Goal: Task Accomplishment & Management: Complete application form

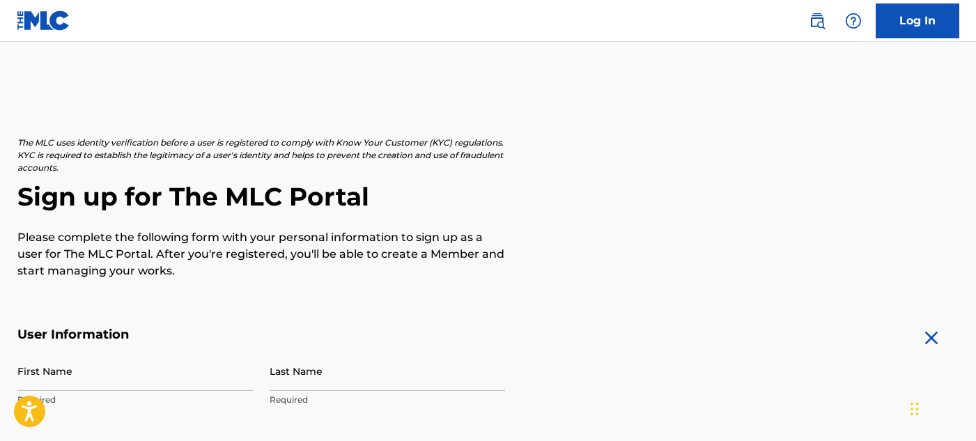
drag, startPoint x: 975, startPoint y: 86, endPoint x: 980, endPoint y: 131, distance: 44.8
click at [975, 131] on html "Press Alt+1 for screen-reader mode, Alt+0 to cancel Accessibility Screen-Reader…" at bounding box center [488, 220] width 976 height 441
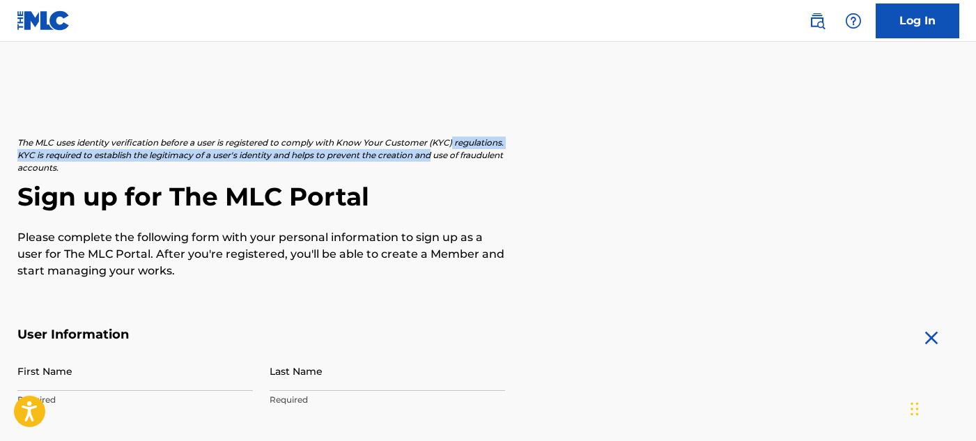
drag, startPoint x: 975, startPoint y: 116, endPoint x: 980, endPoint y: 150, distance: 33.8
click at [975, 150] on html "Press Alt+1 for screen-reader mode, Alt+0 to cancel Accessibility Screen-Reader…" at bounding box center [488, 220] width 976 height 441
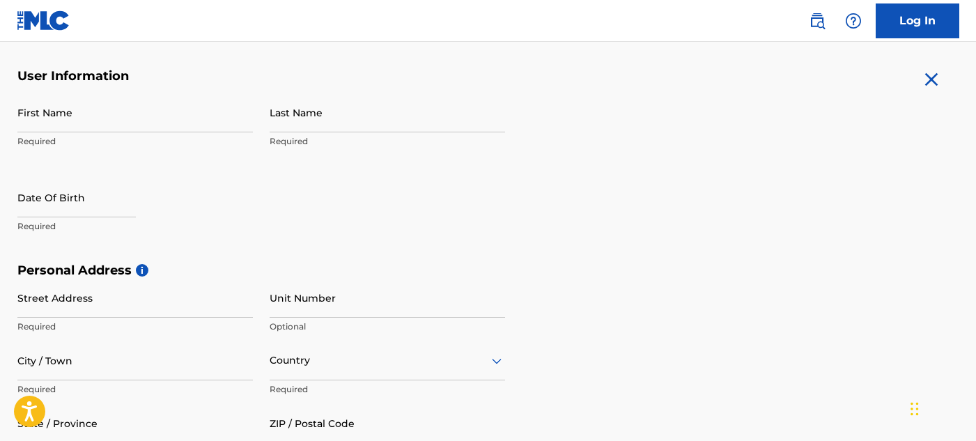
scroll to position [260, 0]
click at [68, 130] on input "First Name" at bounding box center [134, 111] width 235 height 40
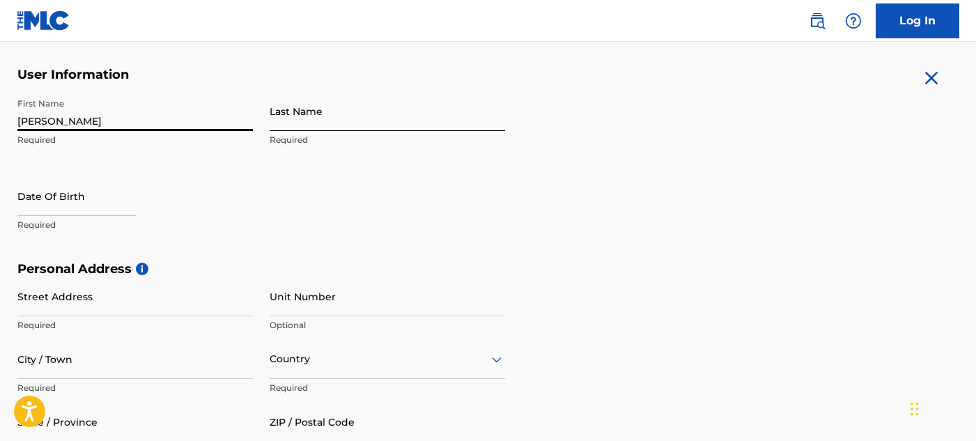
type input "[PERSON_NAME]"
click at [288, 114] on input "Last Name" at bounding box center [387, 111] width 235 height 40
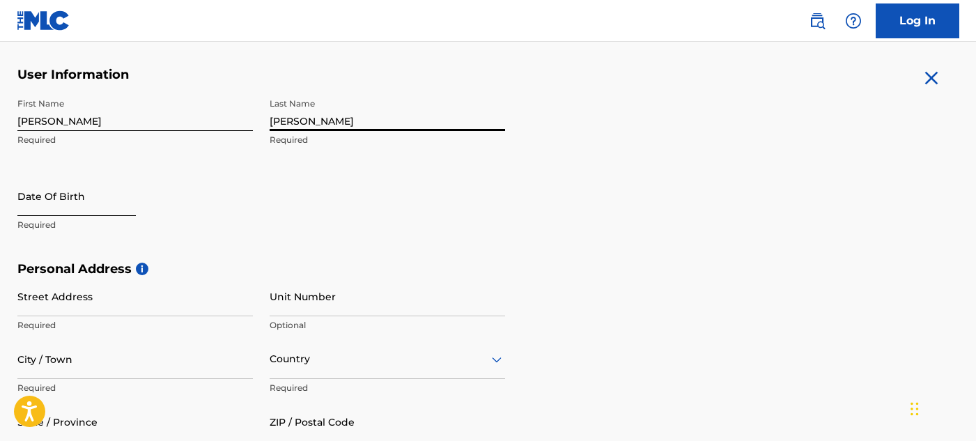
type input "[PERSON_NAME]"
select select "8"
select select "2025"
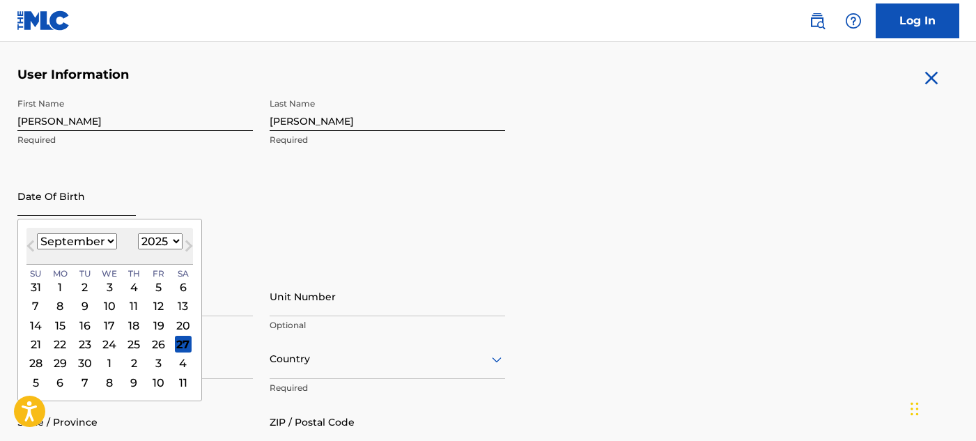
click at [59, 201] on input "text" at bounding box center [76, 196] width 118 height 40
type input "[DATE]"
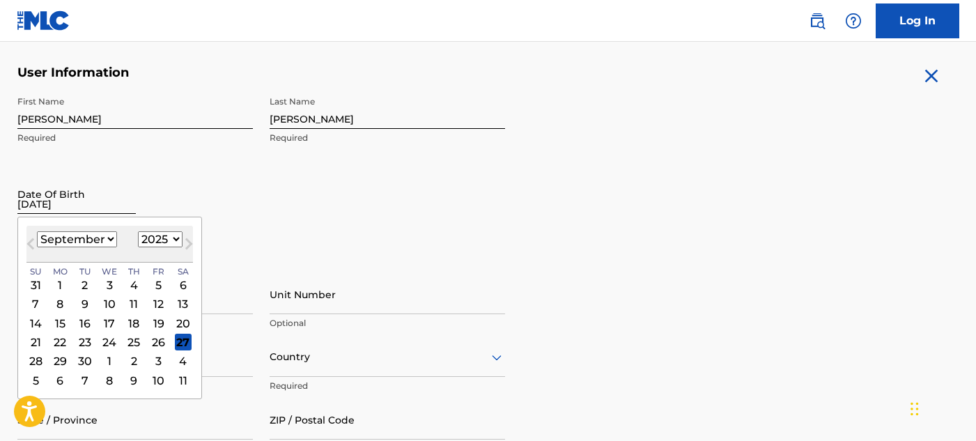
scroll to position [263, 0]
click at [124, 190] on input "[DATE]" at bounding box center [76, 193] width 118 height 40
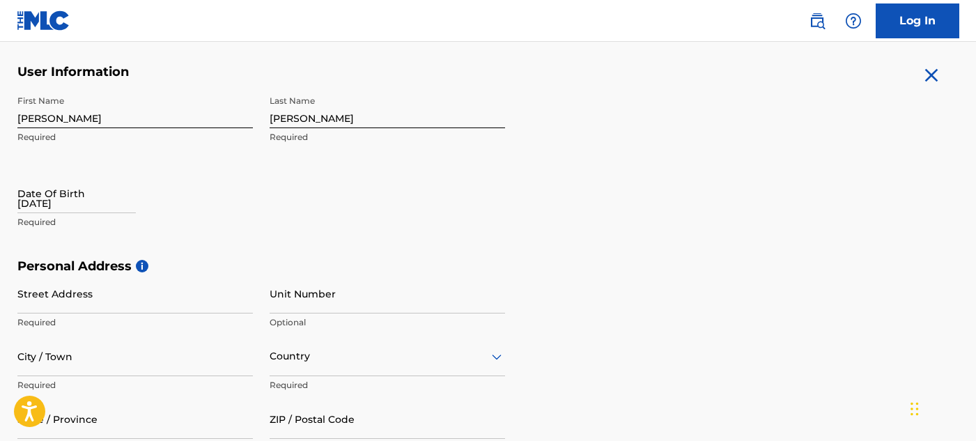
click at [213, 208] on div "Date Of Birth [DEMOGRAPHIC_DATA] Required" at bounding box center [134, 204] width 235 height 63
select select "8"
select select "2025"
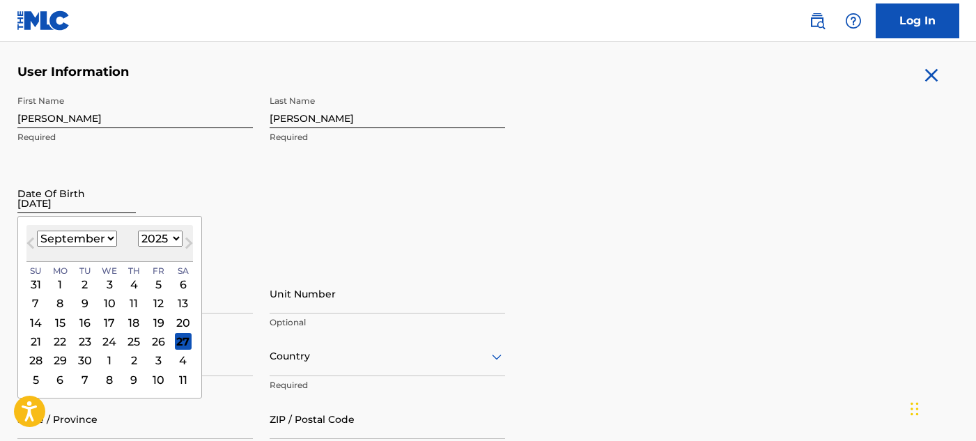
click at [72, 205] on input "[DATE]" at bounding box center [76, 193] width 118 height 40
click at [101, 238] on select "January February March April May June July August September October November De…" at bounding box center [77, 239] width 80 height 16
select select "7"
click at [37, 231] on select "January February March April May June July August September October November De…" at bounding box center [77, 239] width 80 height 16
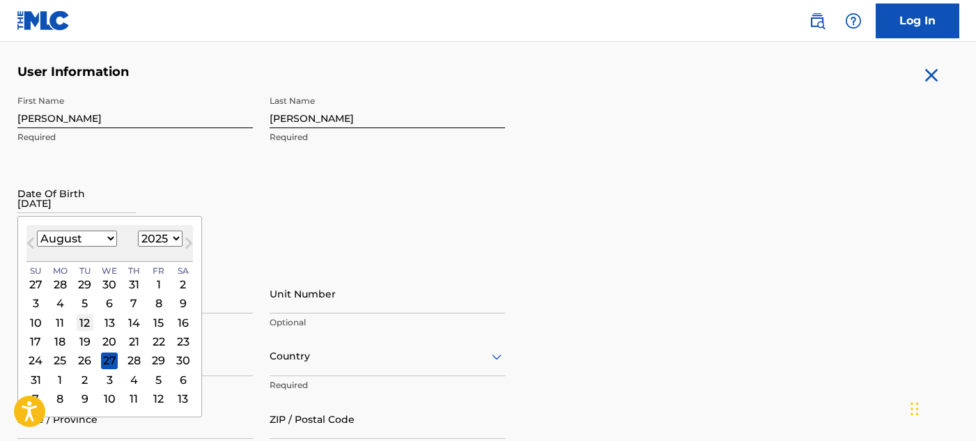
click at [88, 323] on div "12" at bounding box center [85, 322] width 17 height 17
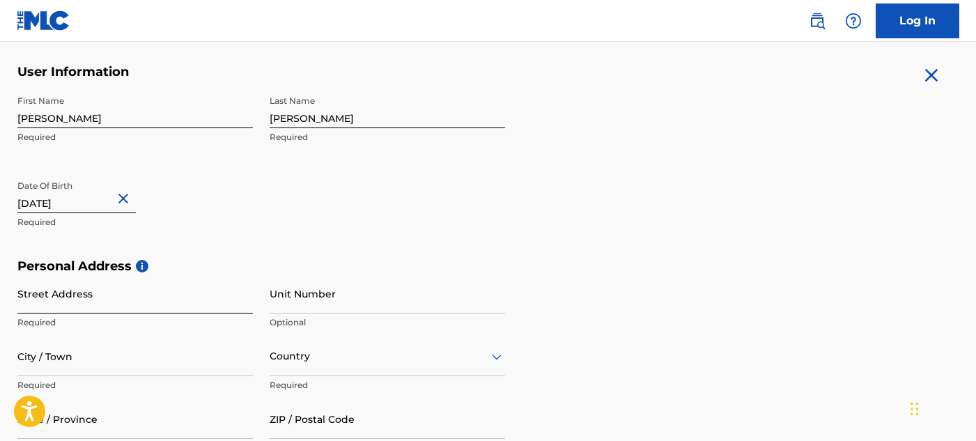
type input "[DATE]"
click at [81, 290] on input "Street Address" at bounding box center [134, 294] width 235 height 40
type input "[STREET_ADDRESS][PERSON_NAME]"
type input "Fieldale"
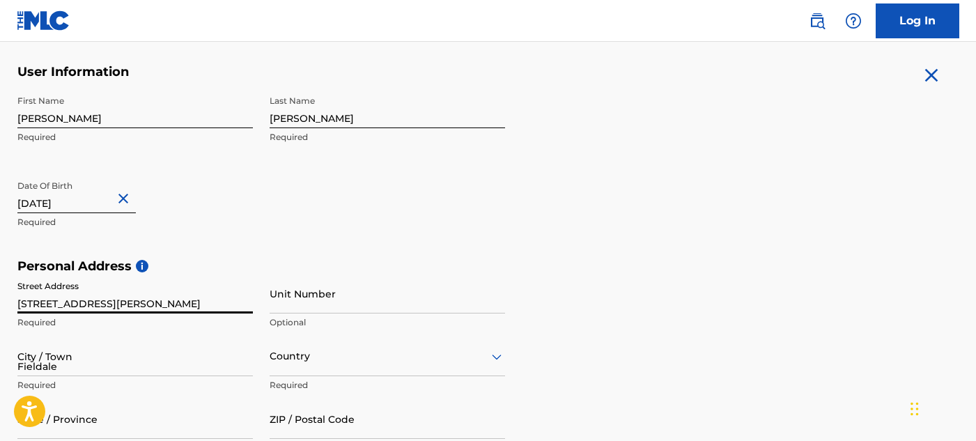
type input "[GEOGRAPHIC_DATA]"
type input "[US_STATE]"
type input "24089"
type input "540"
type input "8149039"
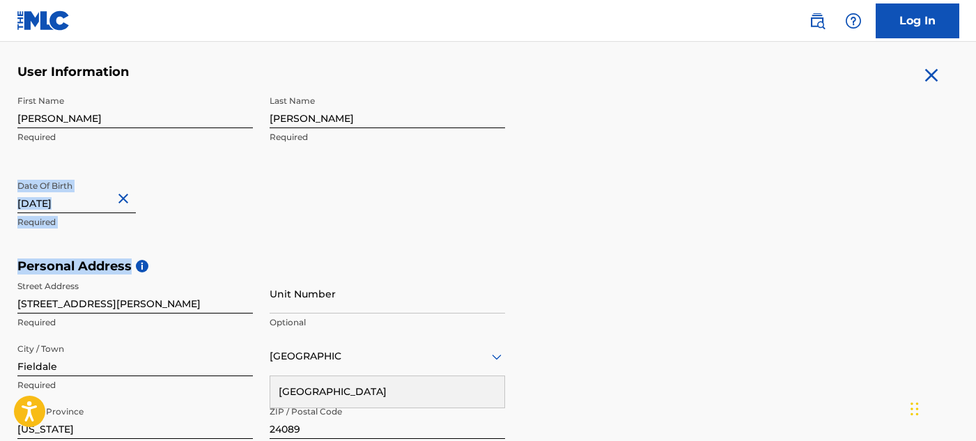
drag, startPoint x: 975, startPoint y: 212, endPoint x: 971, endPoint y: 258, distance: 46.2
click at [971, 258] on div "The MLC uses identity verification before a user is registered to comply with K…" at bounding box center [488, 278] width 975 height 808
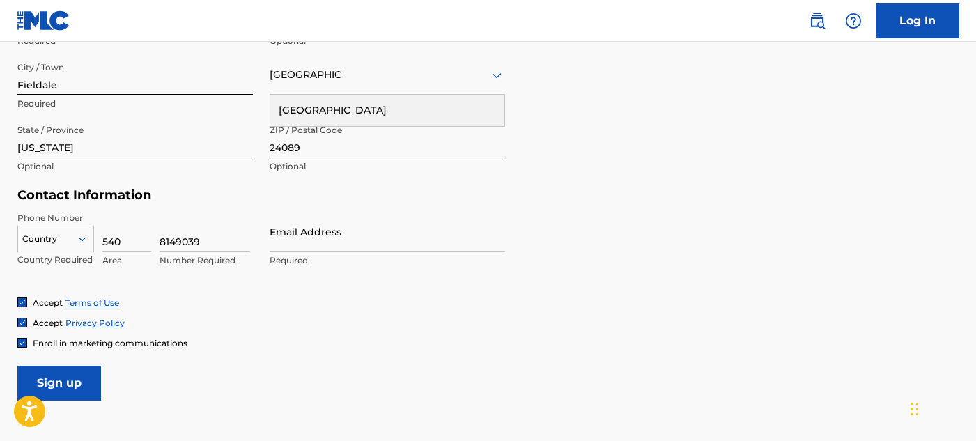
scroll to position [545, 0]
click at [302, 228] on input "Email Address" at bounding box center [387, 230] width 235 height 40
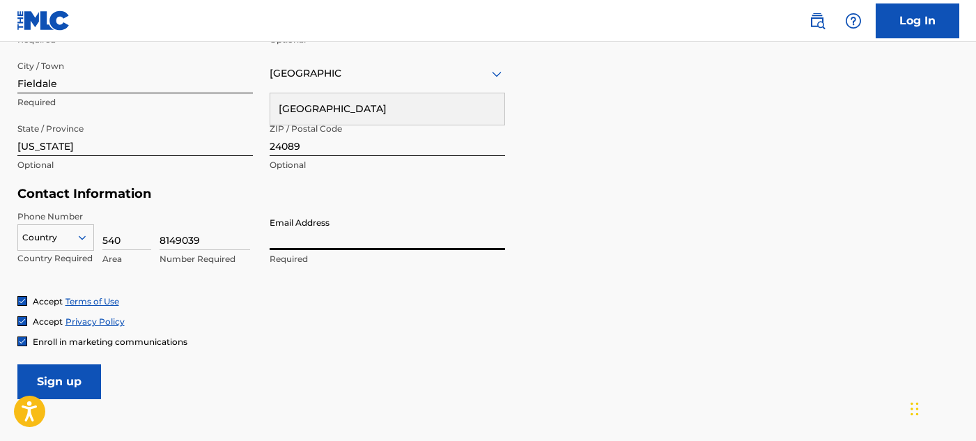
click at [302, 227] on input "Email Address" at bounding box center [387, 230] width 235 height 40
type input "[EMAIL_ADDRESS][DOMAIN_NAME]"
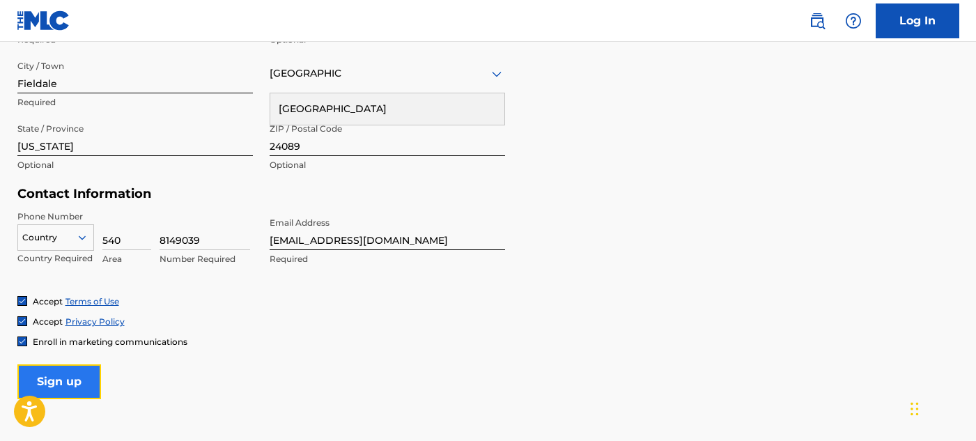
click at [63, 391] on input "Sign up" at bounding box center [59, 381] width 84 height 35
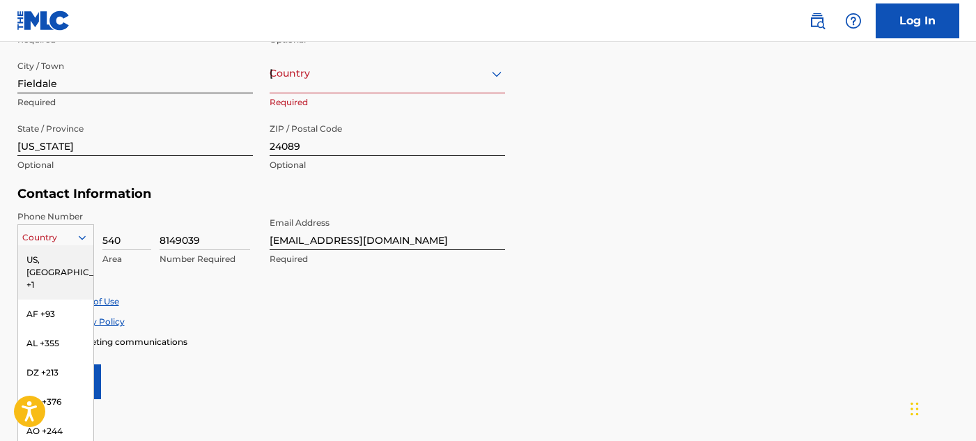
scroll to position [559, 0]
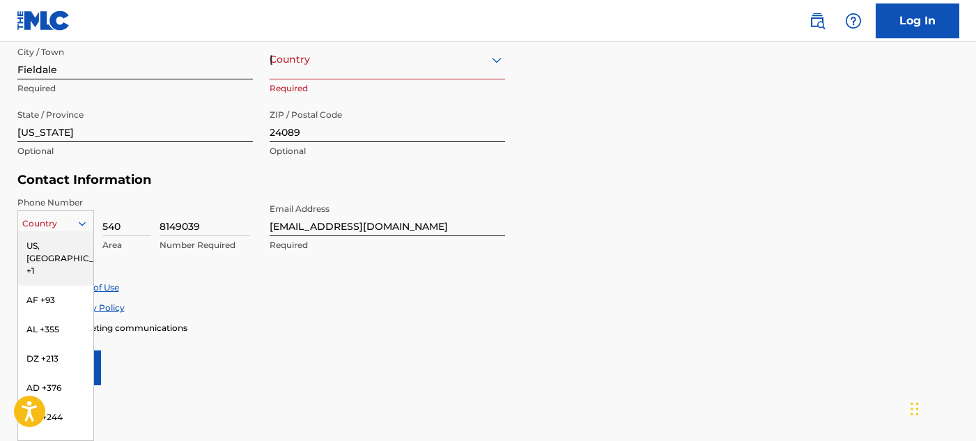
click at [81, 231] on div "216 results available. Use Up and Down to choose options, press Enter to select…" at bounding box center [55, 220] width 77 height 21
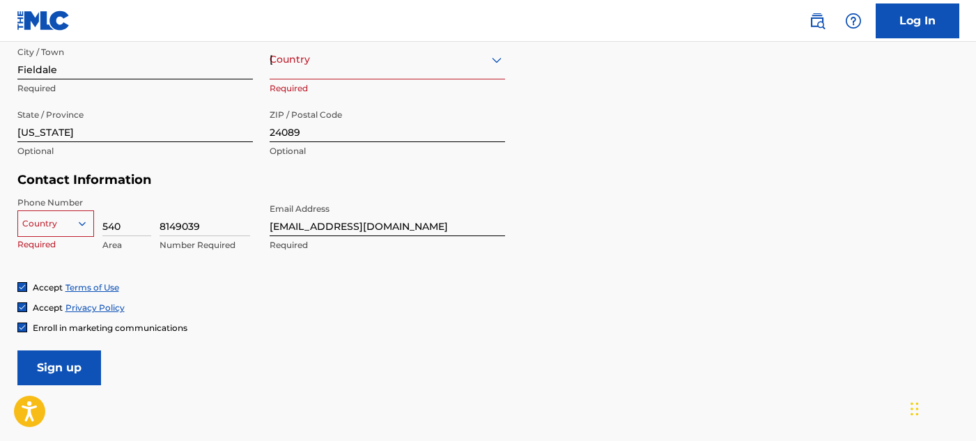
click at [48, 221] on div at bounding box center [55, 223] width 75 height 15
click at [49, 221] on div at bounding box center [55, 223] width 75 height 15
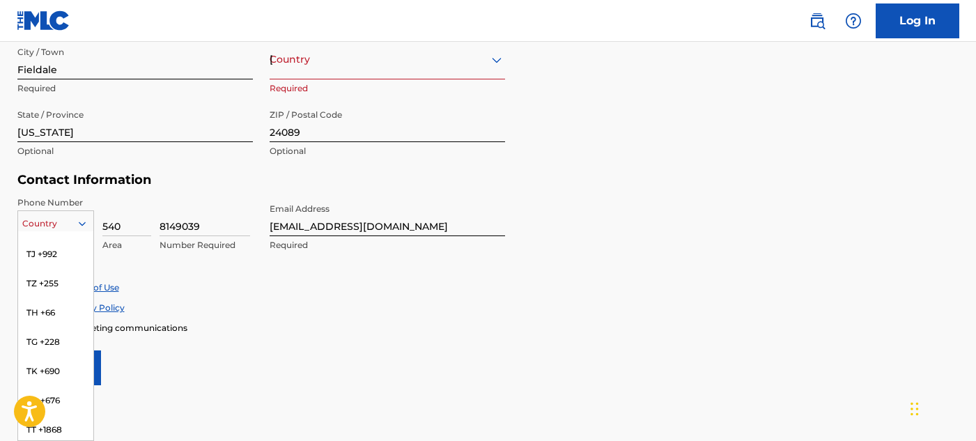
scroll to position [6148, 0]
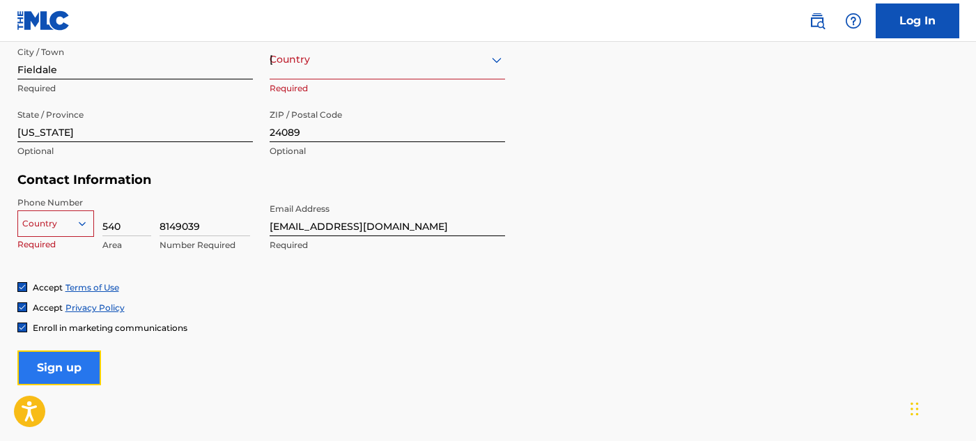
click at [93, 366] on input "Sign up" at bounding box center [59, 367] width 84 height 35
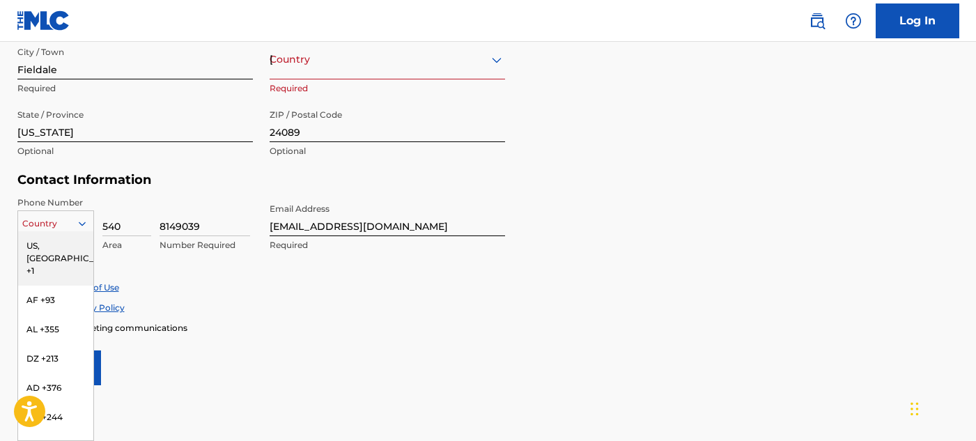
click at [73, 228] on div at bounding box center [55, 223] width 75 height 15
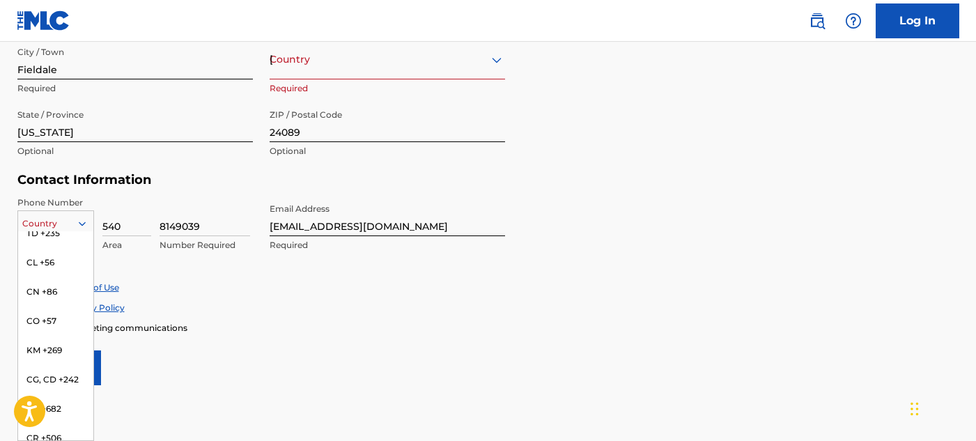
scroll to position [0, 0]
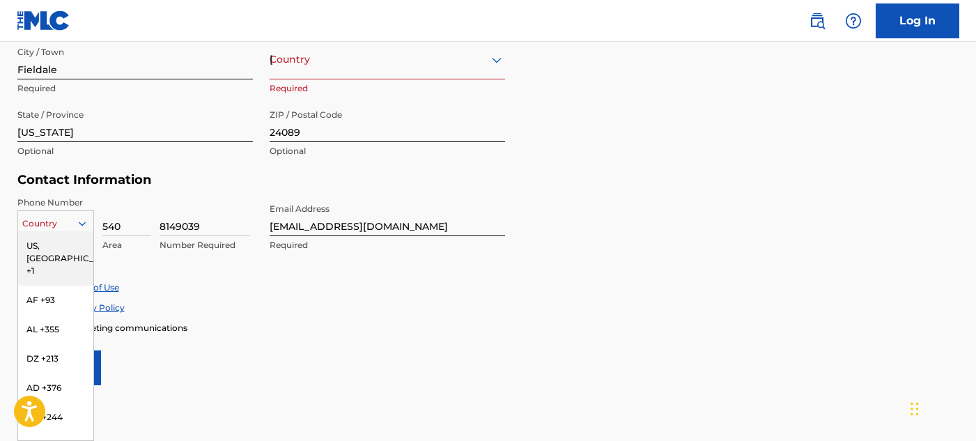
click at [49, 247] on div "US, [GEOGRAPHIC_DATA] +1" at bounding box center [55, 258] width 75 height 54
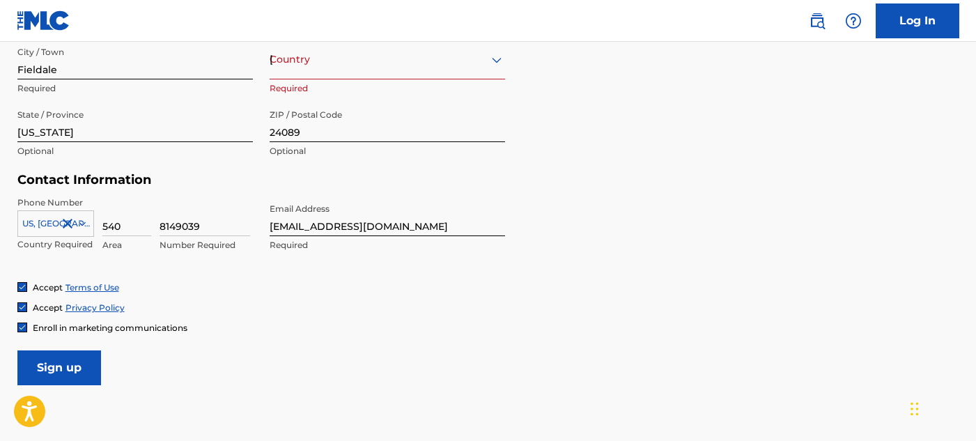
click at [49, 221] on div at bounding box center [55, 223] width 75 height 15
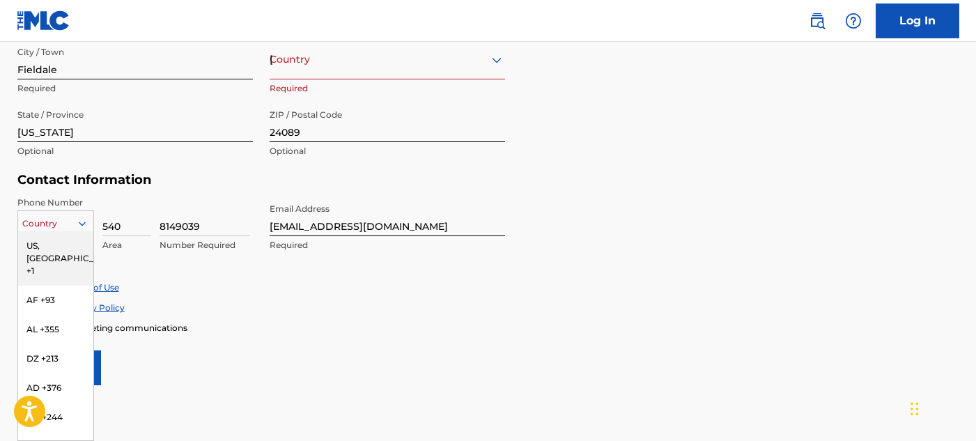
click at [77, 218] on icon at bounding box center [82, 223] width 13 height 13
click at [46, 244] on div "US, [GEOGRAPHIC_DATA] +1" at bounding box center [55, 258] width 75 height 54
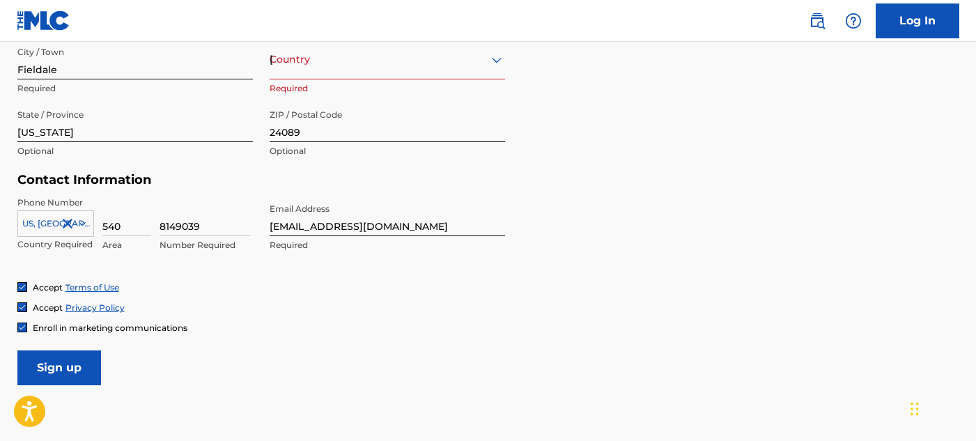
click at [441, 299] on div "Accept Terms of Use Accept Privacy Policy Enroll in marketing communications" at bounding box center [488, 307] width 942 height 52
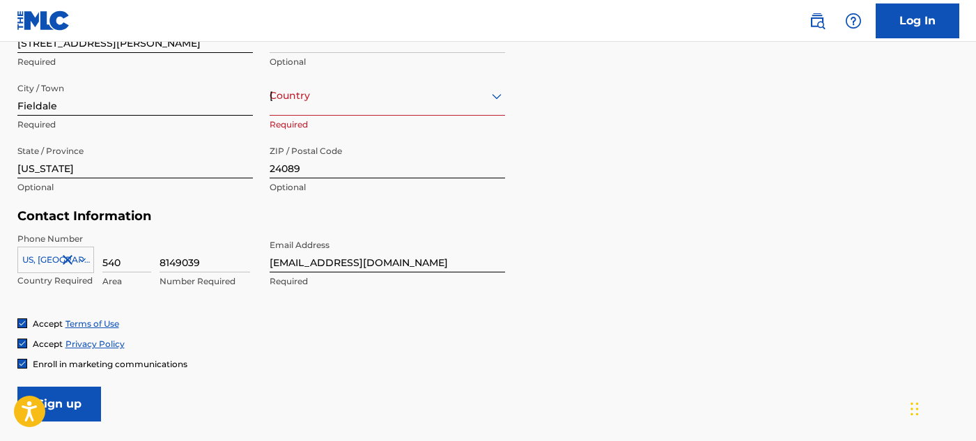
scroll to position [444, 0]
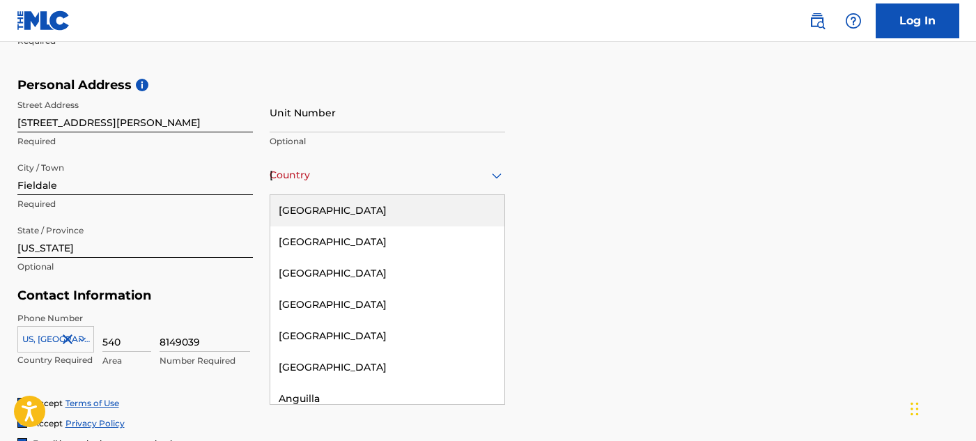
click at [502, 176] on icon at bounding box center [496, 175] width 17 height 17
click at [425, 208] on div "[GEOGRAPHIC_DATA]" at bounding box center [387, 210] width 234 height 31
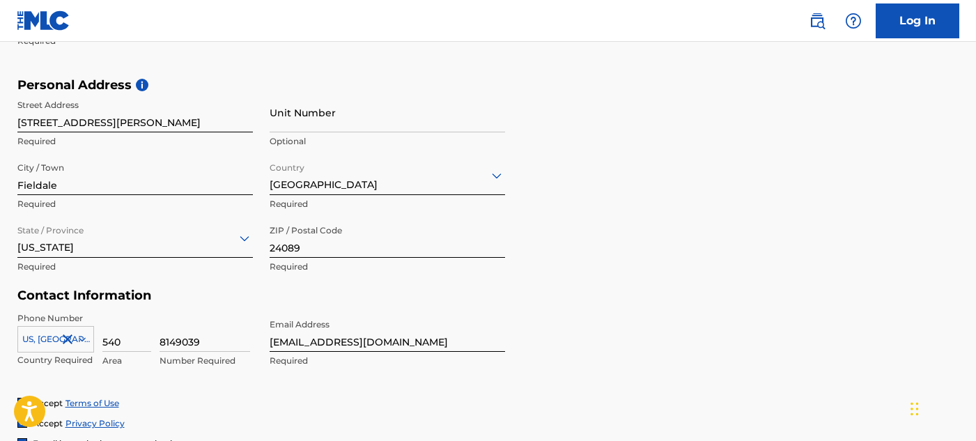
scroll to position [648, 0]
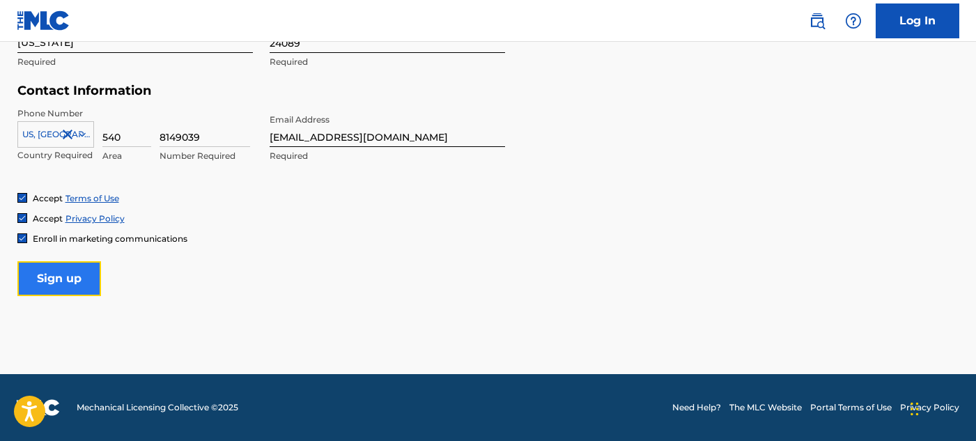
click at [40, 286] on input "Sign up" at bounding box center [59, 278] width 84 height 35
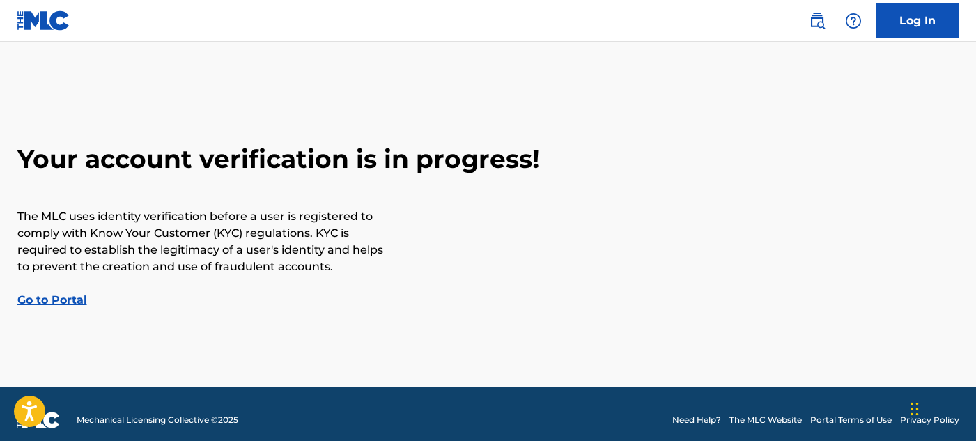
click at [65, 299] on link "Go to Portal" at bounding box center [52, 299] width 70 height 13
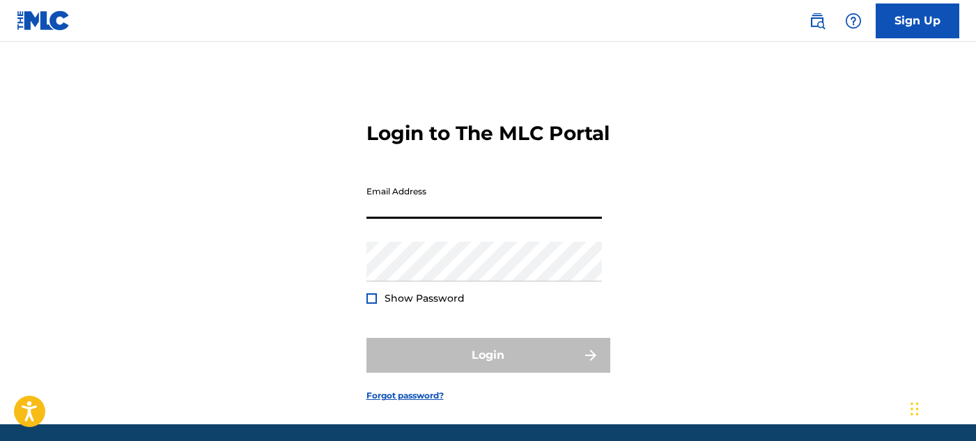
click at [435, 219] on input "Email Address" at bounding box center [483, 199] width 235 height 40
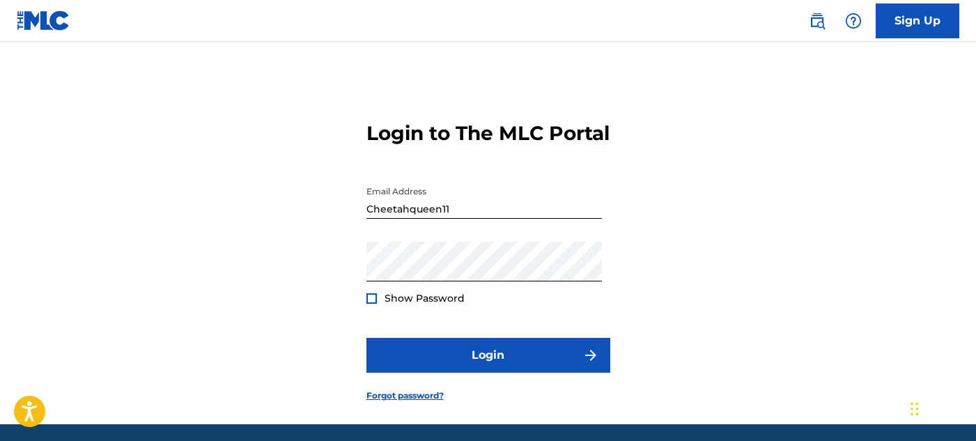
click at [368, 304] on div at bounding box center [371, 298] width 10 height 10
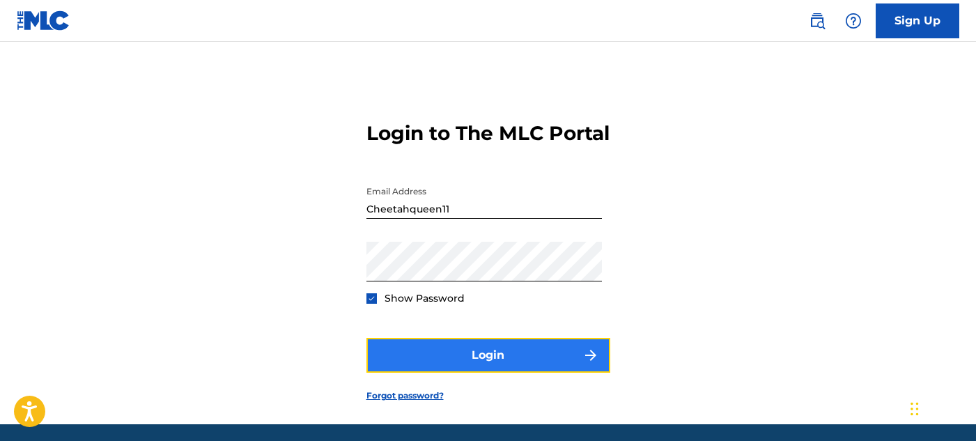
click at [414, 373] on button "Login" at bounding box center [488, 355] width 244 height 35
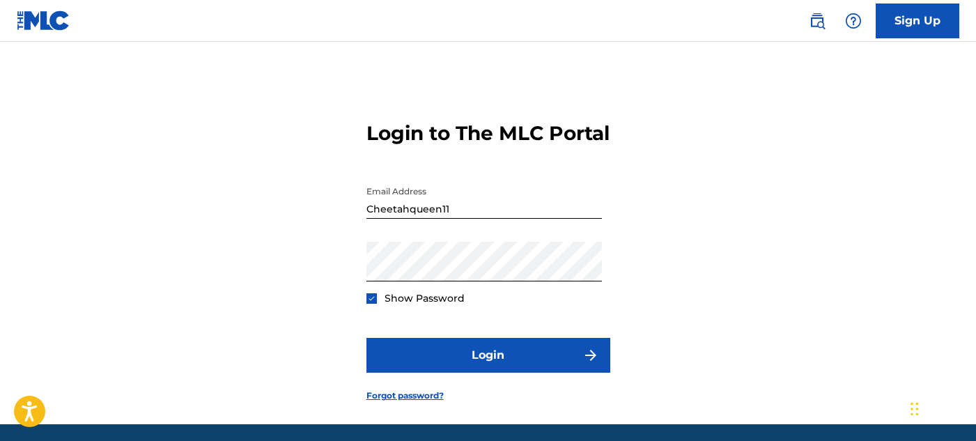
drag, startPoint x: 363, startPoint y: 231, endPoint x: 369, endPoint y: 235, distance: 7.2
click at [365, 232] on div "Login to The MLC Portal Email Address Cheetahqueen11 Password Show Password Log…" at bounding box center [488, 251] width 975 height 348
click at [374, 219] on input "Cheetahqueen11" at bounding box center [483, 199] width 235 height 40
click at [367, 219] on input "Cheetahqueen11" at bounding box center [483, 199] width 235 height 40
click at [448, 242] on div "Email Address Cheetahqueen11" at bounding box center [483, 210] width 235 height 63
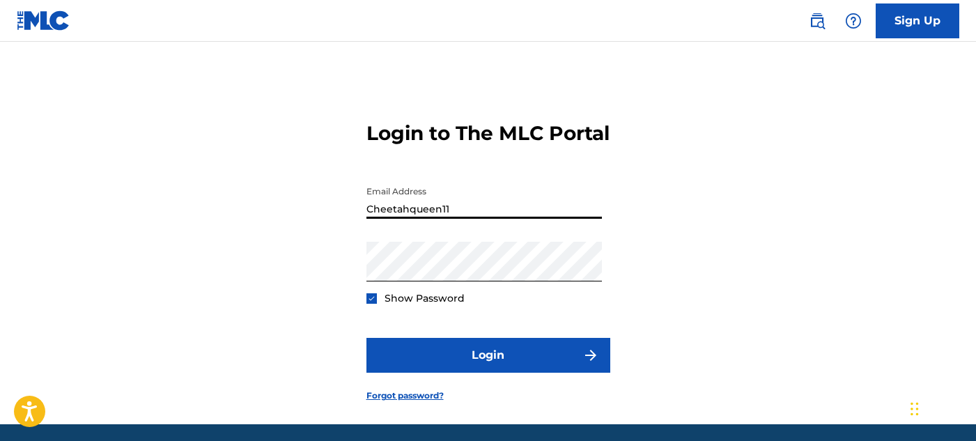
click at [366, 219] on input "Cheetahqueen11" at bounding box center [483, 199] width 235 height 40
click at [485, 219] on input "11Cheetahqueen11" at bounding box center [483, 199] width 235 height 40
click at [366, 338] on button "Login" at bounding box center [488, 355] width 244 height 35
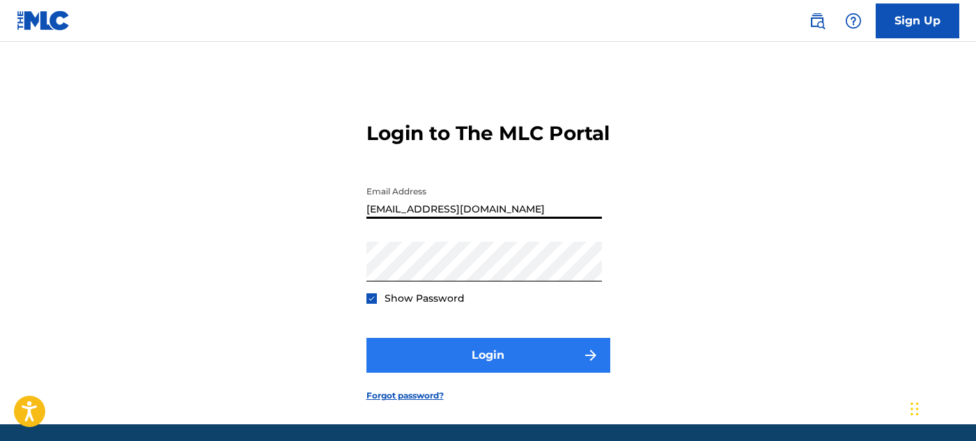
type input "[EMAIL_ADDRESS][DOMAIN_NAME]"
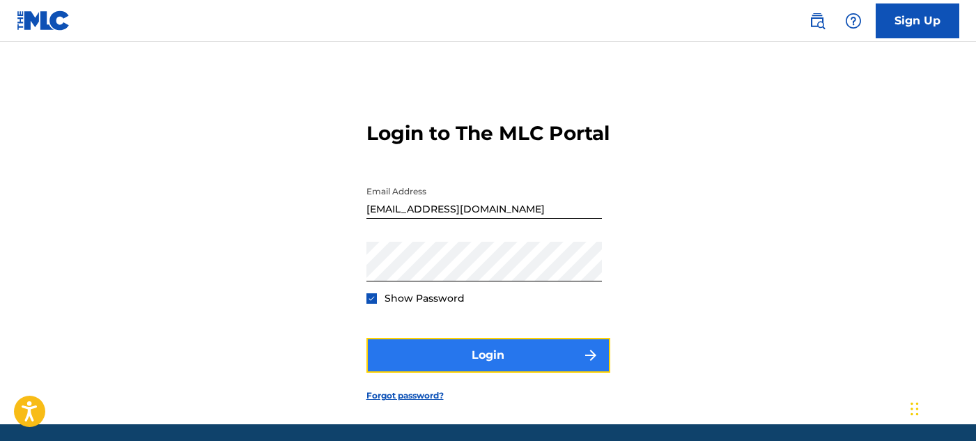
click at [445, 373] on button "Login" at bounding box center [488, 355] width 244 height 35
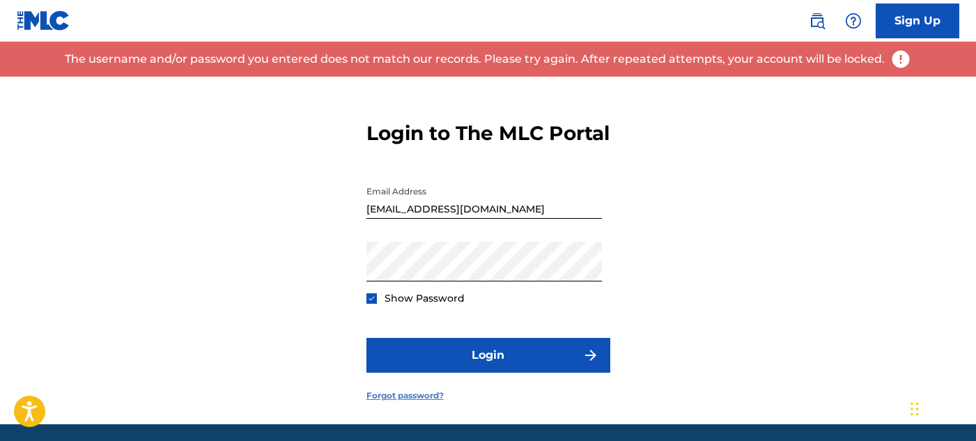
click at [433, 402] on link "Forgot password?" at bounding box center [404, 395] width 77 height 13
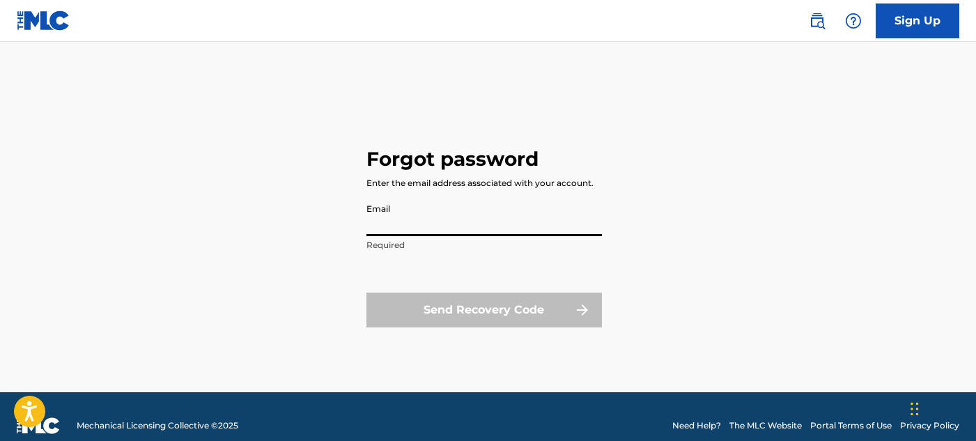
click at [514, 217] on input "Email" at bounding box center [483, 216] width 235 height 40
click at [364, 222] on div "Forgot password Enter the email address associated with your account. Email Che…" at bounding box center [488, 235] width 975 height 316
click at [366, 226] on input "Cheetahqueen11" at bounding box center [483, 216] width 235 height 40
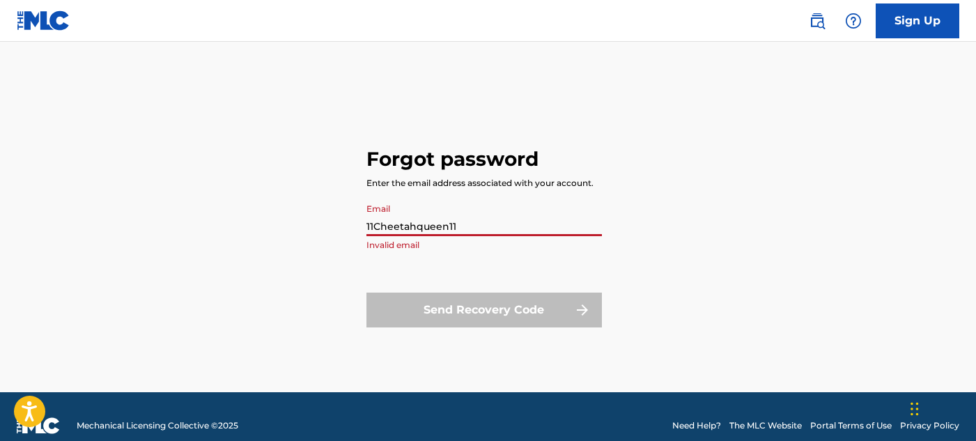
click at [486, 232] on input "11Cheetahqueen11" at bounding box center [483, 216] width 235 height 40
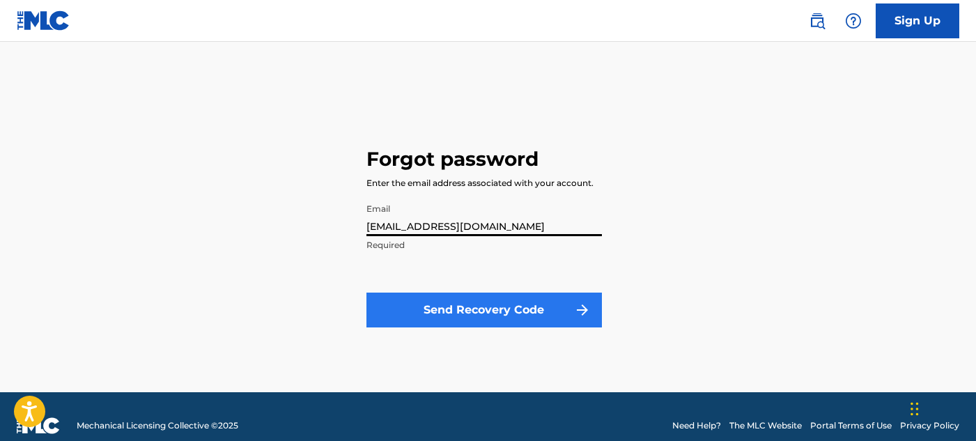
type input "[EMAIL_ADDRESS][DOMAIN_NAME]"
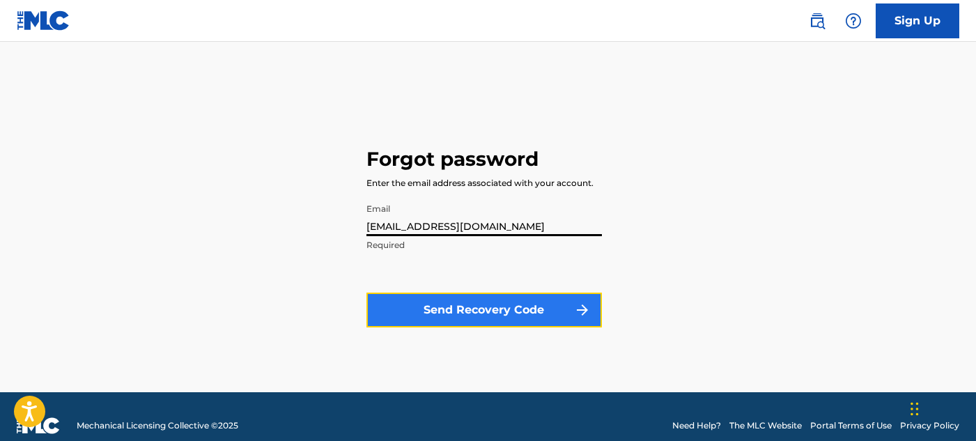
click at [474, 321] on button "Send Recovery Code" at bounding box center [483, 310] width 235 height 35
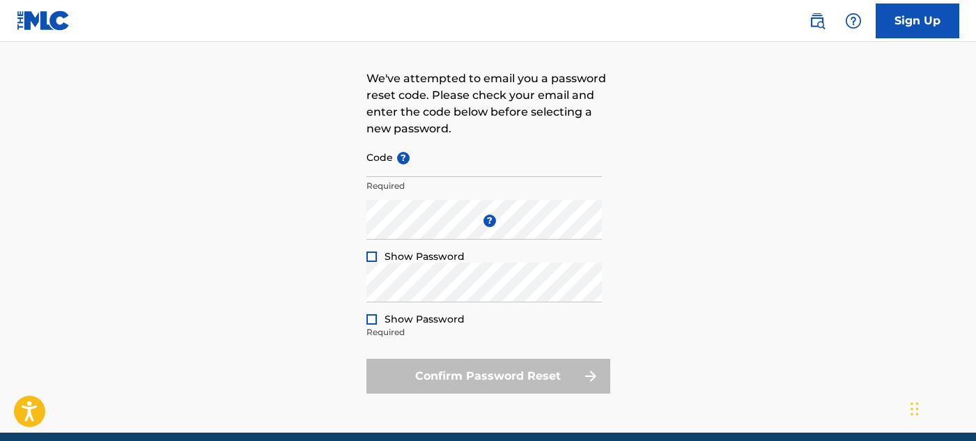
scroll to position [31, 0]
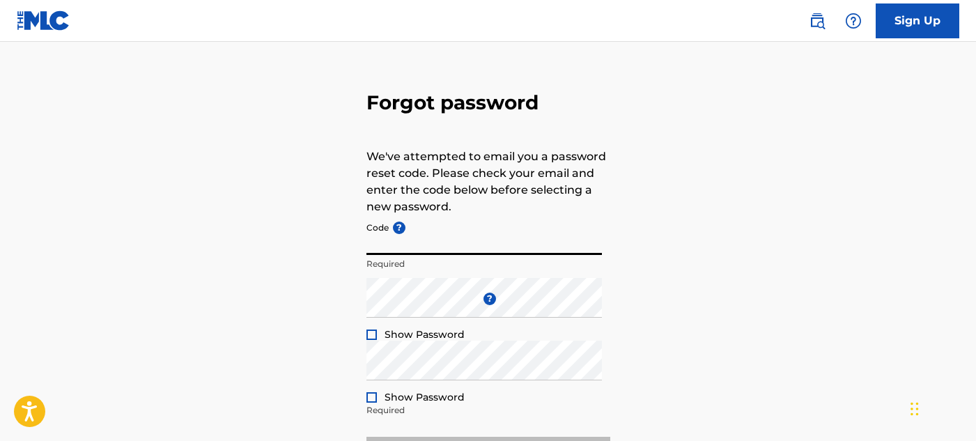
click at [409, 251] on input "Code ?" at bounding box center [483, 235] width 235 height 40
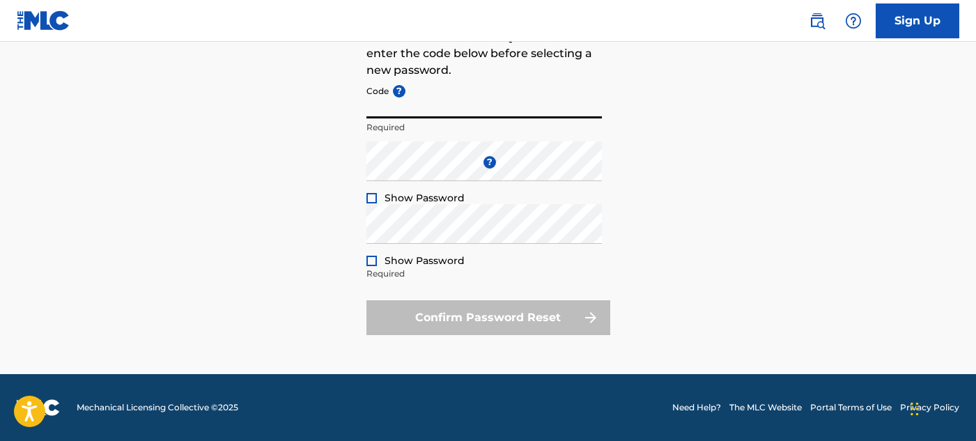
scroll to position [0, 0]
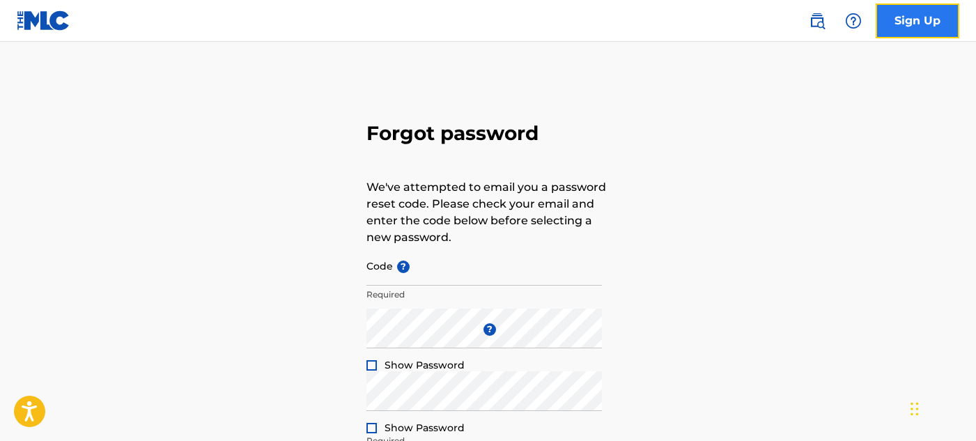
click at [909, 27] on link "Sign Up" at bounding box center [918, 20] width 84 height 35
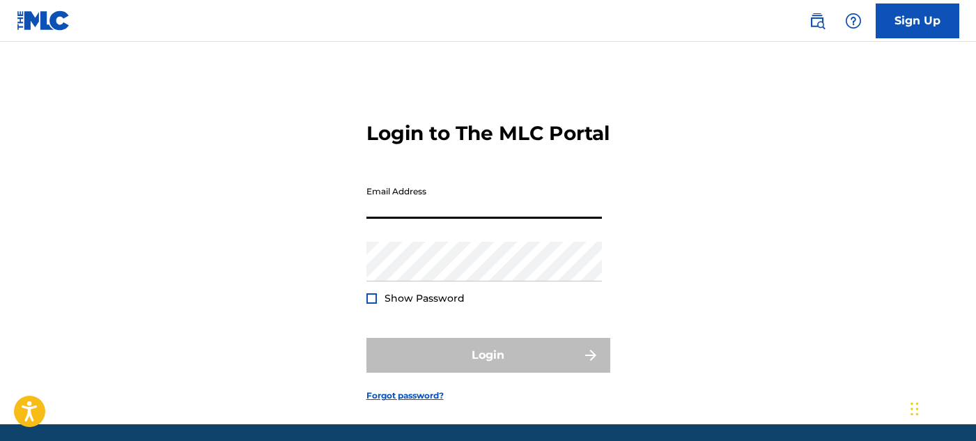
click at [544, 219] on input "Email Address" at bounding box center [483, 199] width 235 height 40
type input "[EMAIL_ADDRESS][DOMAIN_NAME]"
click at [668, 214] on div "Login to The MLC Portal Email Address 11Cheetahqueen11@gmail.com Password Show …" at bounding box center [488, 251] width 975 height 348
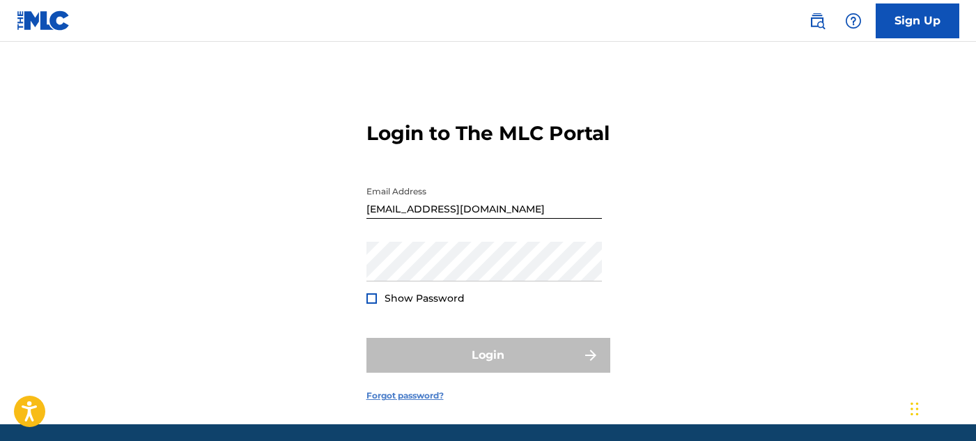
click at [423, 402] on link "Forgot password?" at bounding box center [404, 395] width 77 height 13
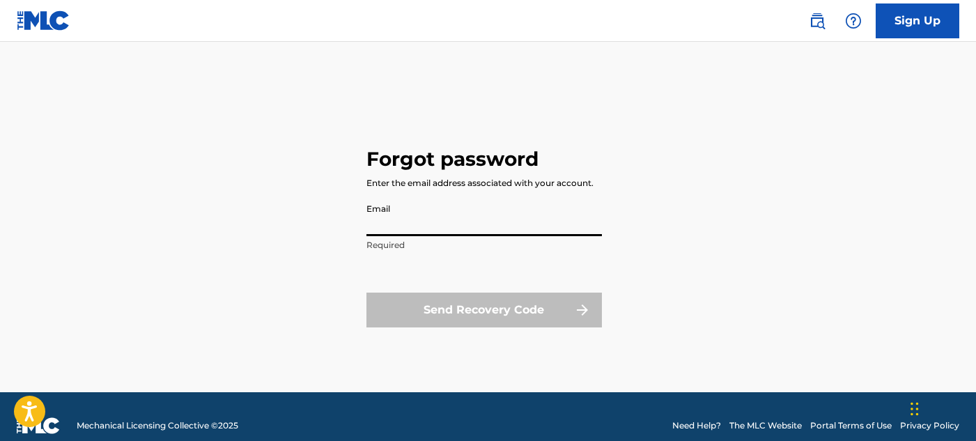
click at [417, 218] on input "Email" at bounding box center [483, 216] width 235 height 40
type input "[EMAIL_ADDRESS][DOMAIN_NAME]"
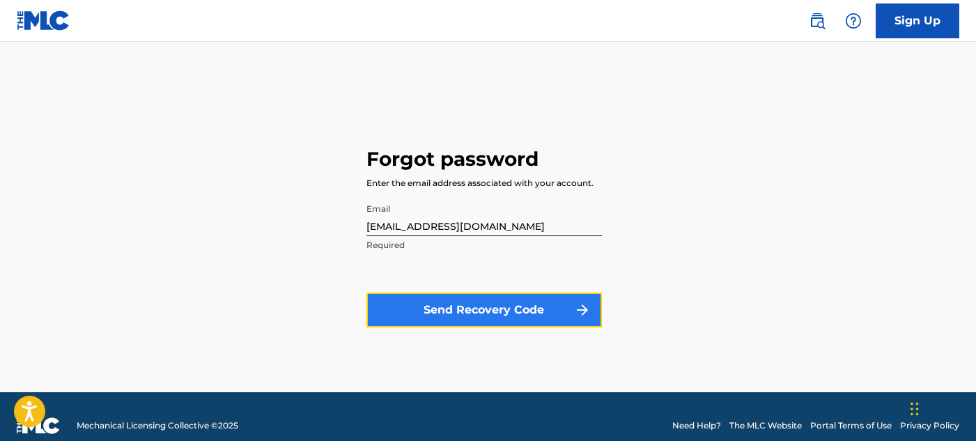
click at [497, 311] on button "Send Recovery Code" at bounding box center [483, 310] width 235 height 35
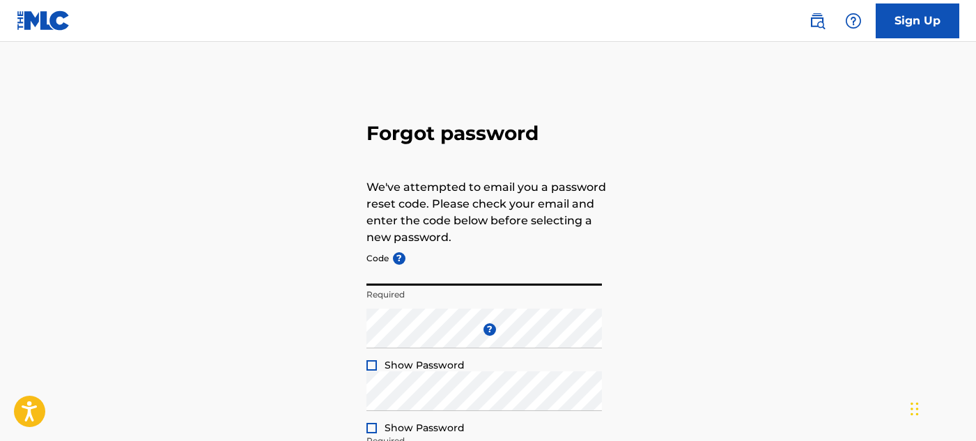
click at [473, 247] on input "Code ?" at bounding box center [483, 266] width 235 height 40
drag, startPoint x: 435, startPoint y: 262, endPoint x: 396, endPoint y: 263, distance: 38.3
click at [404, 263] on div "Code ? Required" at bounding box center [483, 277] width 235 height 63
click at [393, 263] on span "?" at bounding box center [401, 267] width 17 height 13
click at [393, 263] on input "Code ?" at bounding box center [483, 266] width 235 height 40
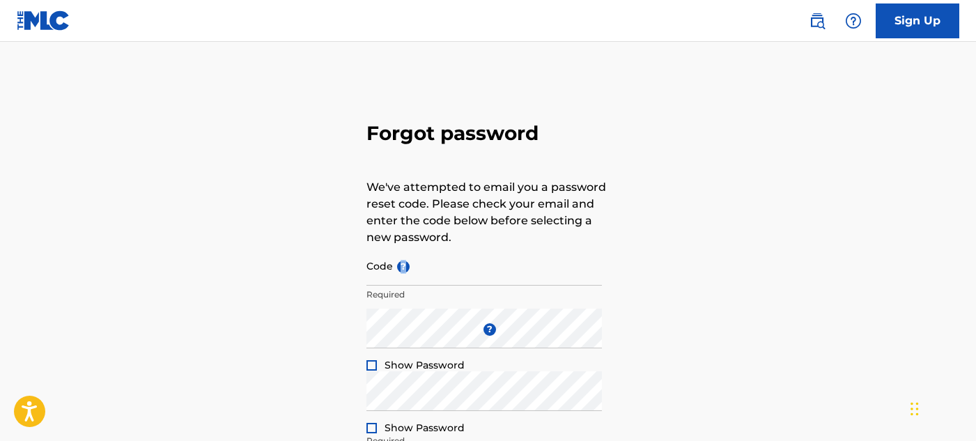
click at [393, 263] on span "?" at bounding box center [401, 267] width 17 height 13
click at [393, 263] on input "Code ?" at bounding box center [483, 266] width 235 height 40
click at [393, 263] on span "?" at bounding box center [401, 267] width 17 height 13
click at [393, 263] on input "Code ?" at bounding box center [483, 266] width 235 height 40
